Goal: Task Accomplishment & Management: Use online tool/utility

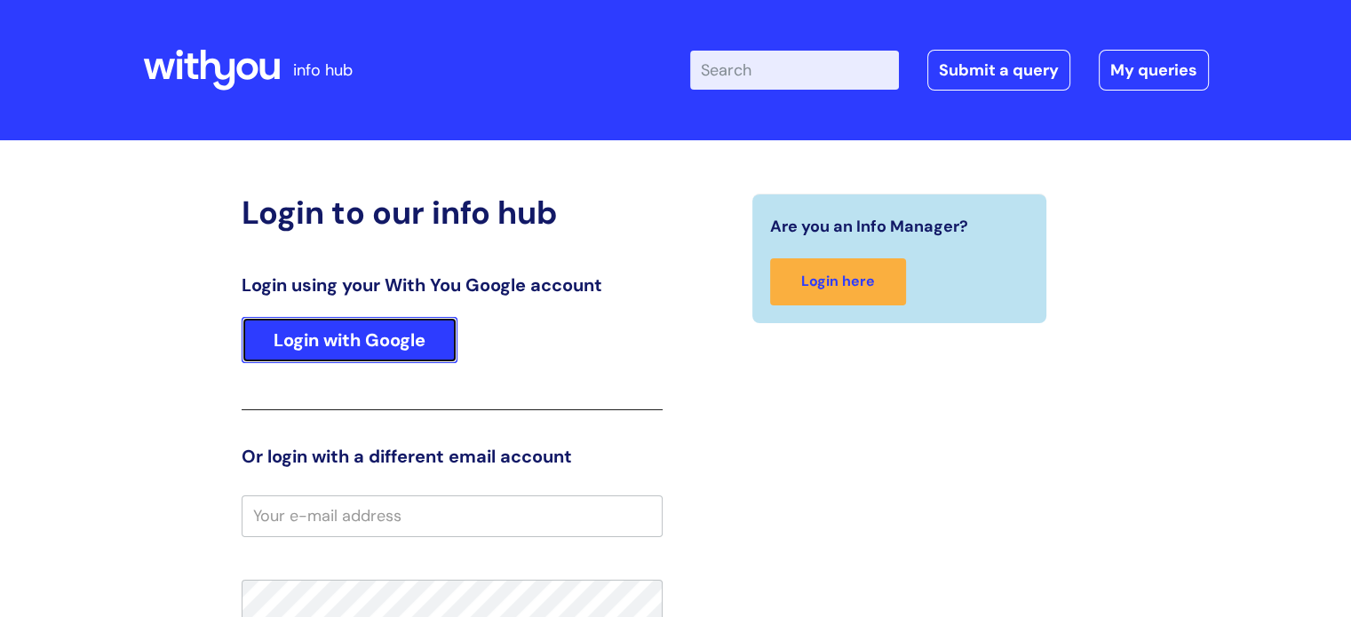
click at [450, 337] on link "Login with Google" at bounding box center [350, 340] width 216 height 46
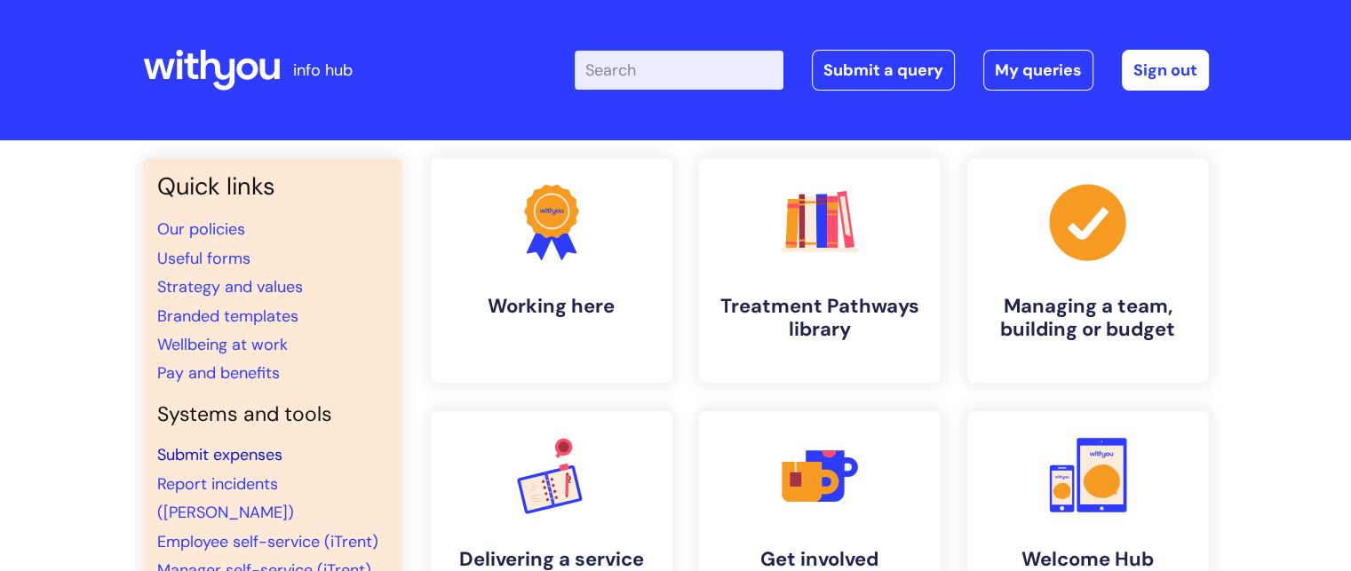
click at [240, 455] on link "Submit expenses" at bounding box center [219, 454] width 125 height 21
